Goal: Information Seeking & Learning: Learn about a topic

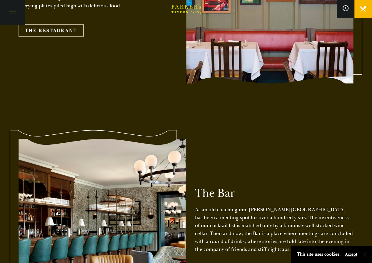
scroll to position [735, 0]
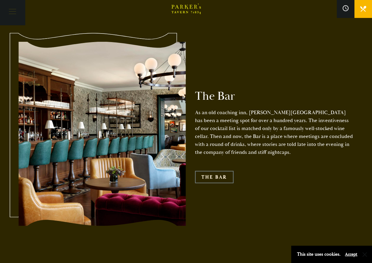
click at [214, 171] on link "The Bar" at bounding box center [214, 177] width 38 height 12
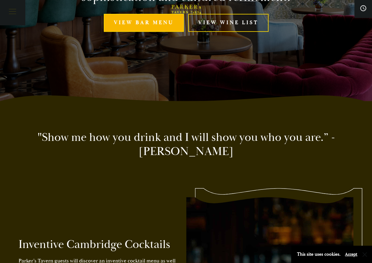
scroll to position [235, 0]
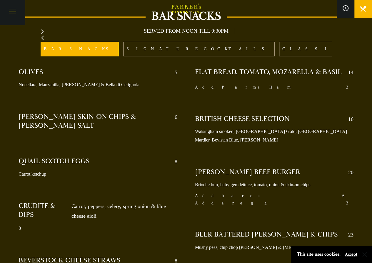
scroll to position [294, 0]
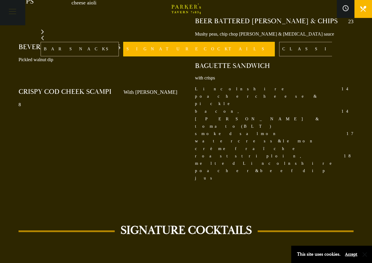
click at [279, 47] on link "CLASSIC COCKTAILS" at bounding box center [345, 49] width 132 height 14
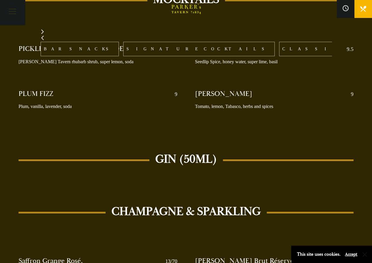
scroll to position [1067, 0]
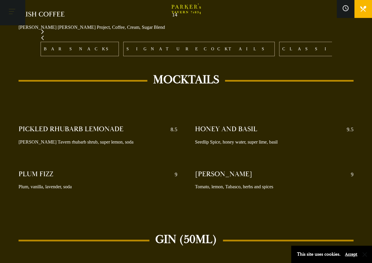
click at [11, 17] on button "Toggle navigation" at bounding box center [12, 12] width 25 height 25
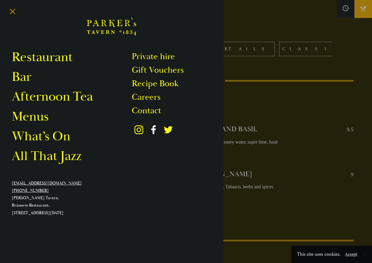
click at [300, 98] on div at bounding box center [186, 131] width 372 height 263
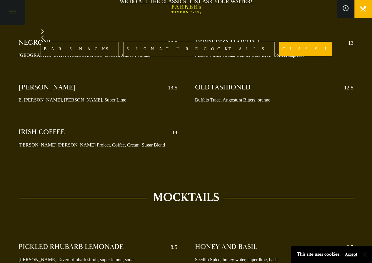
click at [59, 44] on link "BAR SNACKS" at bounding box center [80, 49] width 78 height 14
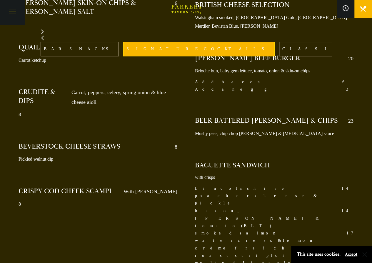
scroll to position [508, 0]
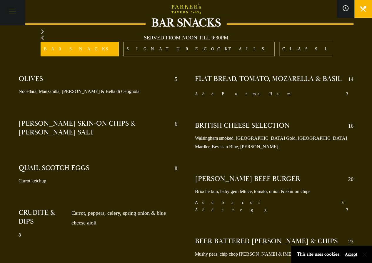
scroll to position [264, 0]
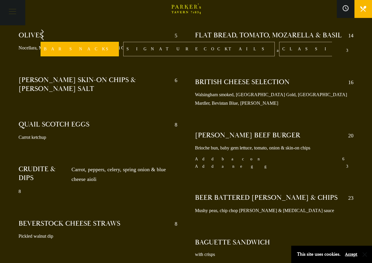
click at [188, 81] on div "FLAT BREAD, TOMATO, MOZARELLA & BASIL 14 Add Parma Ham 3 BRITISH CHEESE SELECTI…" at bounding box center [274, 202] width 176 height 350
click at [185, 118] on div "OLIVES 5 Nocellara, Manzanilla, Kalamata & Bella di Cerignola KOFFMAN SKIN-ON C…" at bounding box center [98, 202] width 176 height 350
click at [185, 85] on div "OLIVES 5 Nocellara, Manzanilla, Kalamata & Bella di Cerignola KOFFMAN SKIN-ON C…" at bounding box center [98, 202] width 176 height 350
drag, startPoint x: 182, startPoint y: 110, endPoint x: 189, endPoint y: 108, distance: 7.5
click at [183, 110] on div "OLIVES 5 Nocellara, Manzanilla, Kalamata & Bella di Cerignola KOFFMAN SKIN-ON C…" at bounding box center [98, 202] width 176 height 350
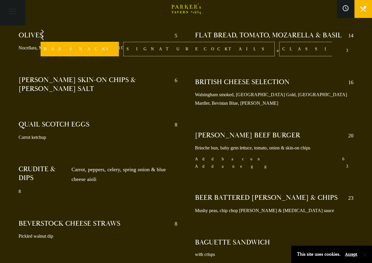
click at [189, 108] on div "FLAT BREAD, TOMATO, MOZARELLA & BASIL 14 Add Parma Ham 3 BRITISH CHEESE SELECTI…" at bounding box center [274, 202] width 176 height 350
click at [187, 111] on div "FLAT BREAD, TOMATO, MOZARELLA & BASIL 14 Add Parma Ham 3 BRITISH CHEESE SELECTI…" at bounding box center [274, 202] width 176 height 350
click at [187, 149] on div "FLAT BREAD, TOMATO, MOZARELLA & BASIL 14 Add Parma Ham 3 BRITISH CHEESE SELECTI…" at bounding box center [274, 202] width 176 height 350
drag, startPoint x: 187, startPoint y: 152, endPoint x: 187, endPoint y: 120, distance: 32.3
click at [187, 148] on div "FLAT BREAD, TOMATO, MOZARELLA & BASIL 14 Add Parma Ham 3 BRITISH CHEESE SELECTI…" at bounding box center [274, 202] width 176 height 350
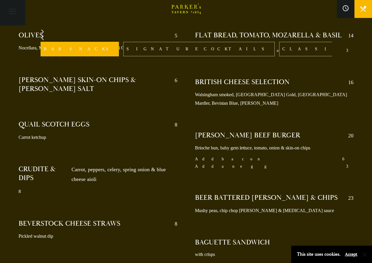
click at [185, 116] on div "OLIVES 5 Nocellara, Manzanilla, Kalamata & Bella di Cerignola KOFFMAN SKIN-ON C…" at bounding box center [186, 193] width 352 height 368
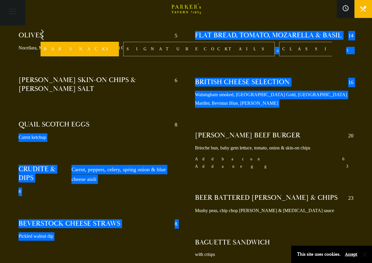
click at [183, 156] on div "OLIVES 5 Nocellara, Manzanilla, Kalamata & Bella di Cerignola KOFFMAN SKIN-ON C…" at bounding box center [98, 202] width 176 height 350
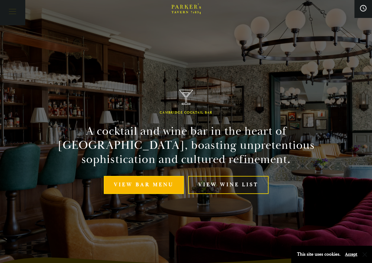
click at [358, 9] on button at bounding box center [363, 9] width 18 height 18
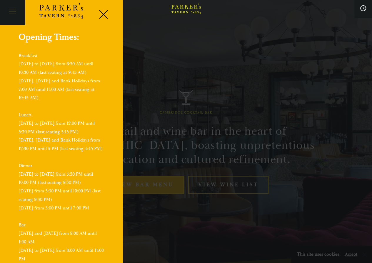
scroll to position [19, 0]
click at [225, 57] on div at bounding box center [186, 131] width 372 height 263
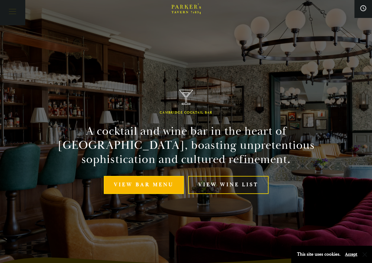
click at [177, 57] on div "Cambridge Cocktail Bar A cocktail and wine bar in the heart of Cambridge, boast…" at bounding box center [186, 131] width 353 height 263
click at [128, 57] on div "Cambridge Cocktail Bar A cocktail and wine bar in the heart of Cambridge, boast…" at bounding box center [186, 131] width 353 height 263
click at [195, 57] on div "Cambridge Cocktail Bar A cocktail and wine bar in the heart of Cambridge, boast…" at bounding box center [186, 131] width 353 height 263
click at [18, 8] on button "Toggle navigation" at bounding box center [12, 12] width 25 height 25
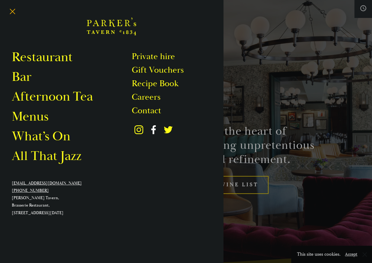
click at [248, 57] on div at bounding box center [186, 131] width 372 height 263
